Goal: Information Seeking & Learning: Learn about a topic

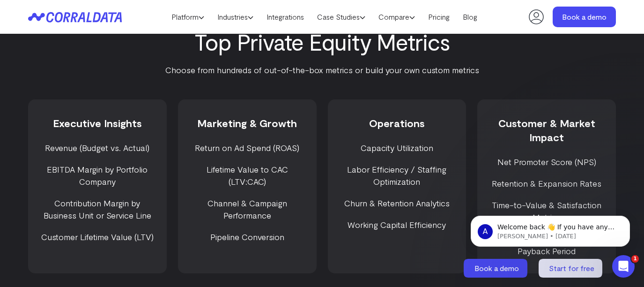
scroll to position [1179, 0]
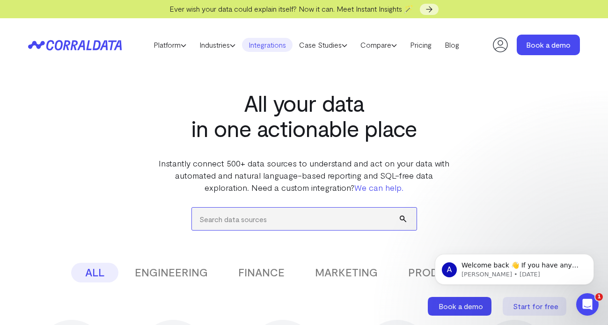
click at [248, 215] on input "search" at bounding box center [304, 219] width 225 height 22
type input "freshbooks"
click at [400, 208] on button "submit" at bounding box center [408, 219] width 17 height 22
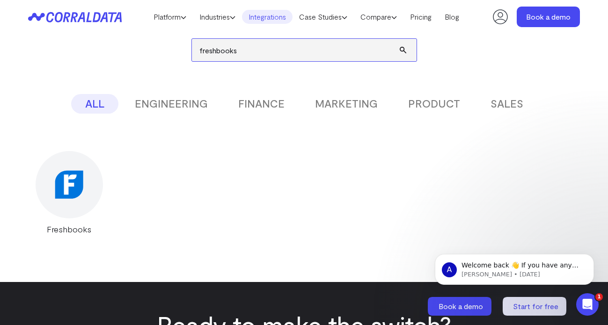
scroll to position [156, 0]
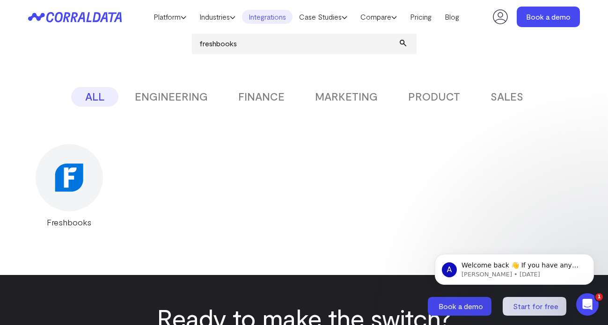
click at [74, 175] on img at bounding box center [69, 177] width 29 height 29
